Goal: Find specific page/section: Find specific page/section

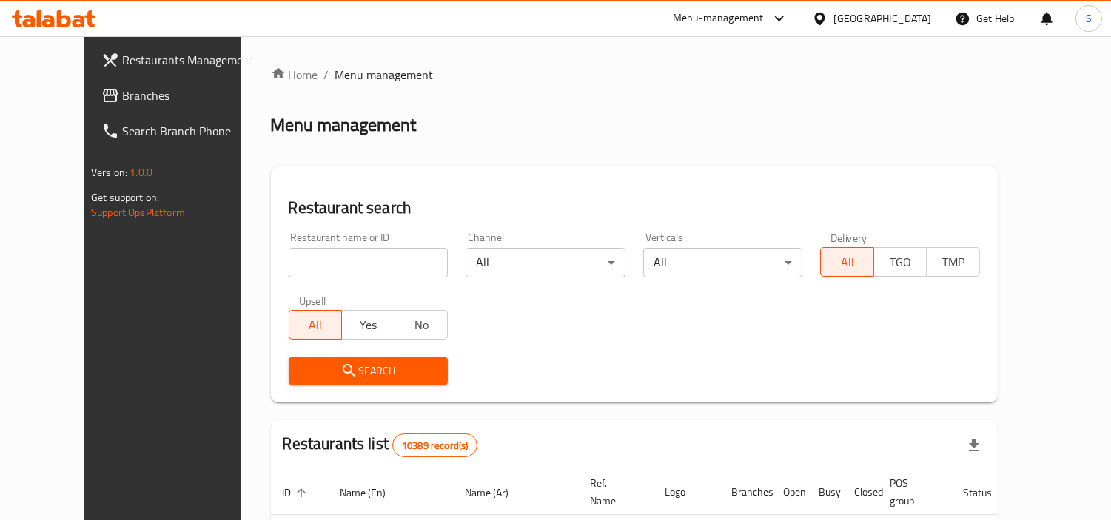
click at [101, 93] on icon at bounding box center [110, 96] width 18 height 18
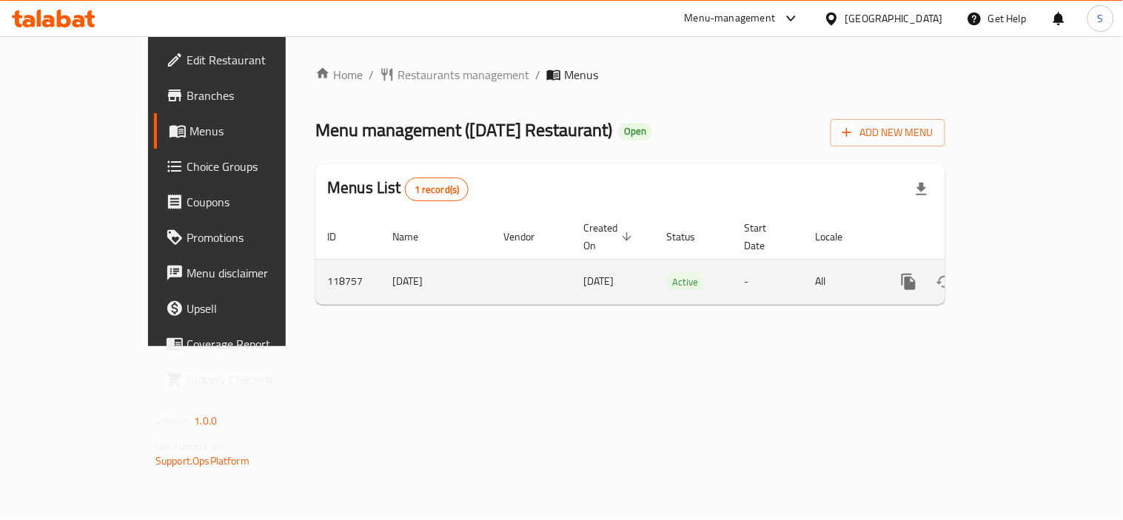
click at [1025, 273] on icon "enhanced table" at bounding box center [1016, 282] width 18 height 18
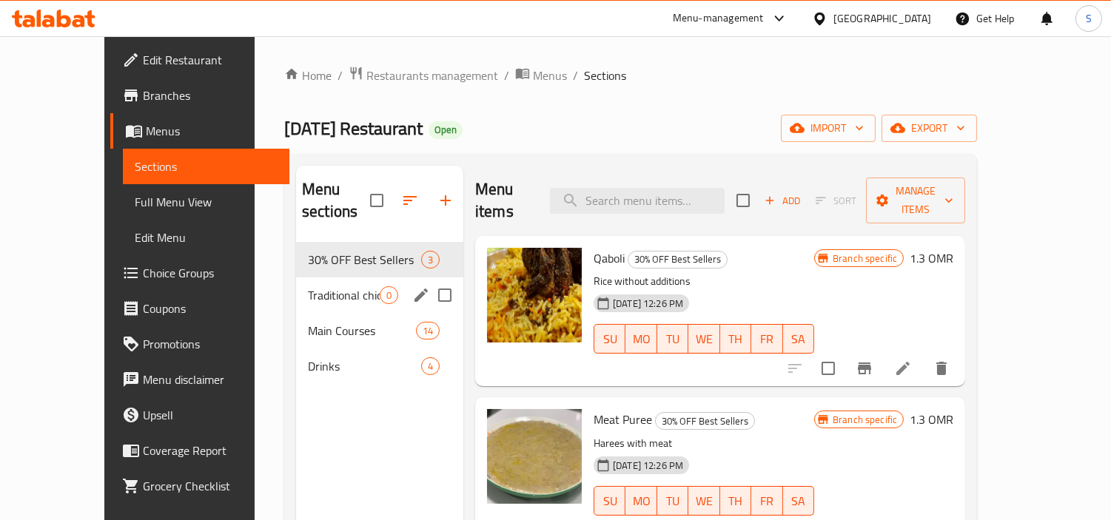
click at [302, 278] on div "Traditional chicken dishes 0" at bounding box center [379, 296] width 167 height 36
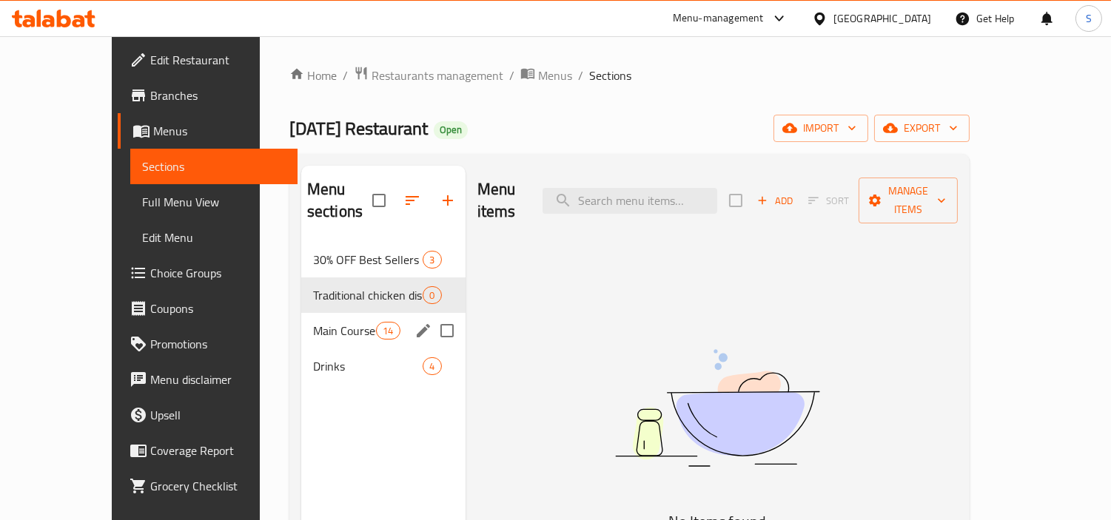
click at [313, 322] on span "Main Courses" at bounding box center [344, 331] width 63 height 18
